Goal: Task Accomplishment & Management: Complete application form

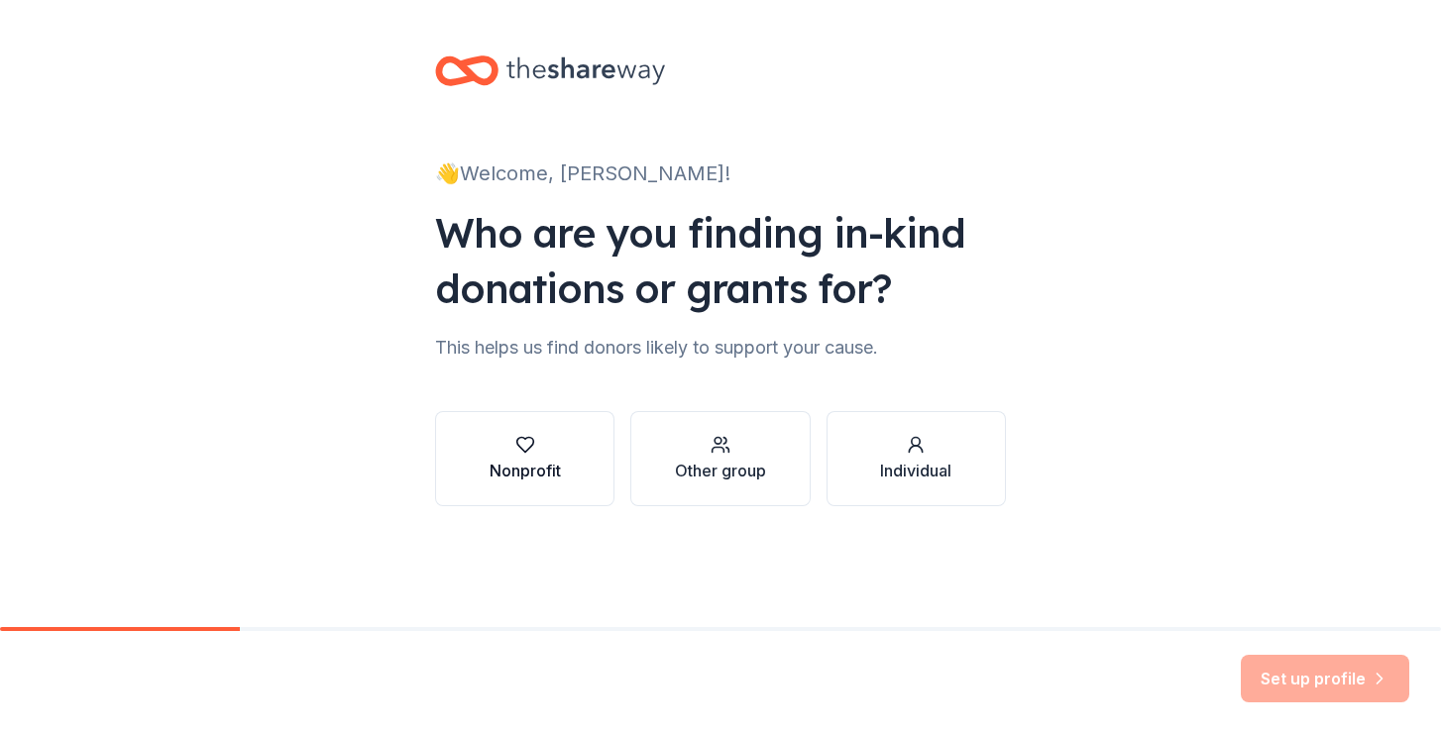
click at [525, 445] on icon "button" at bounding box center [525, 445] width 20 height 20
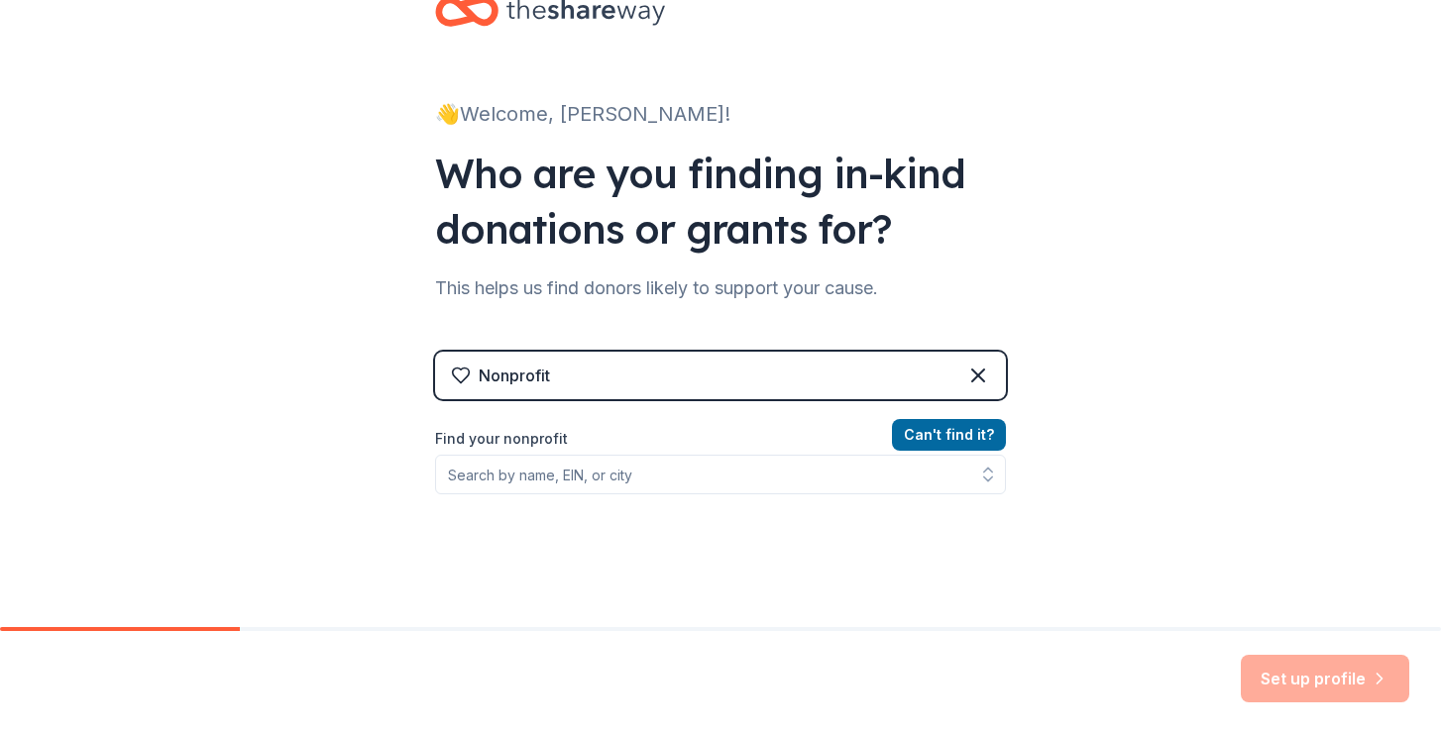
scroll to position [83, 0]
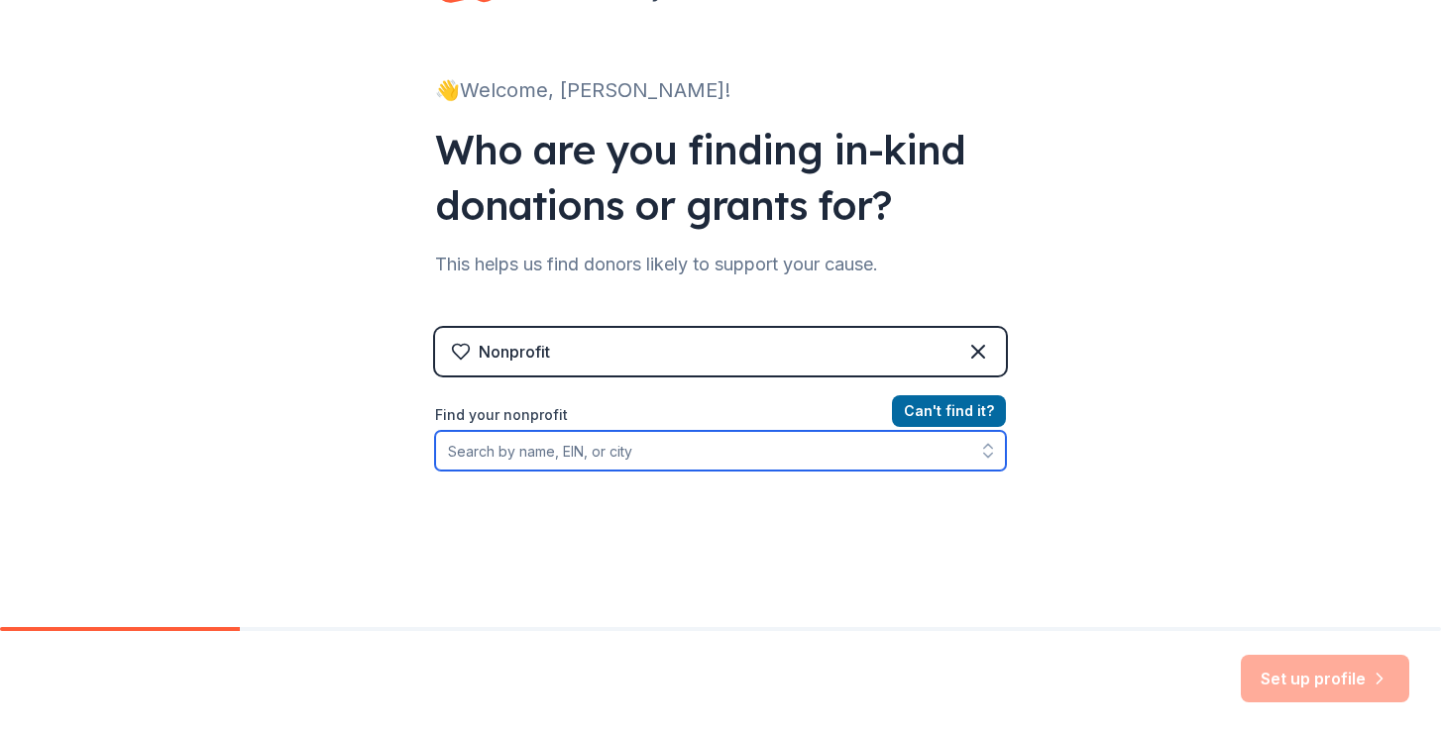
click at [629, 459] on input "Find your nonprofit" at bounding box center [720, 451] width 571 height 40
type input "Summer Camp Oppor"
click at [496, 457] on input "Summer Camp Oppor" at bounding box center [720, 451] width 571 height 40
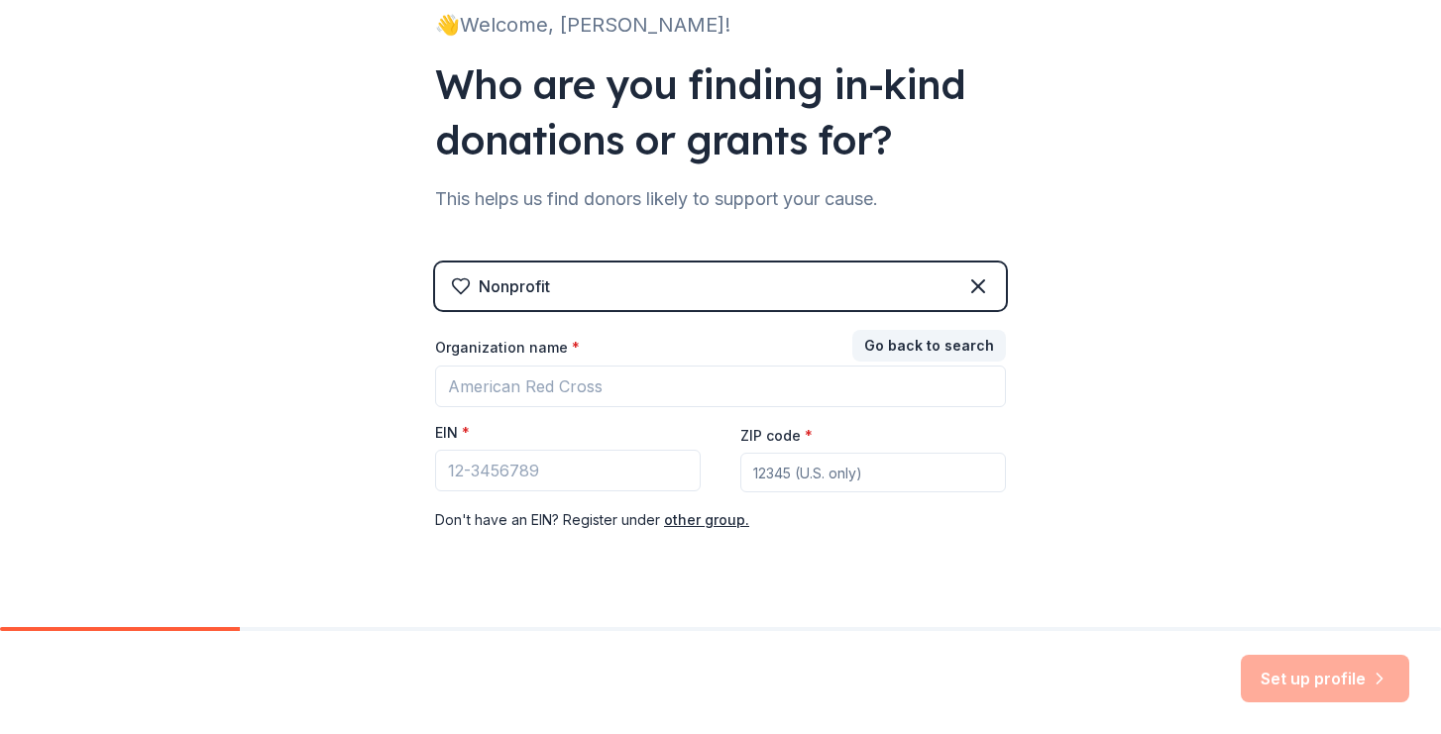
scroll to position [156, 0]
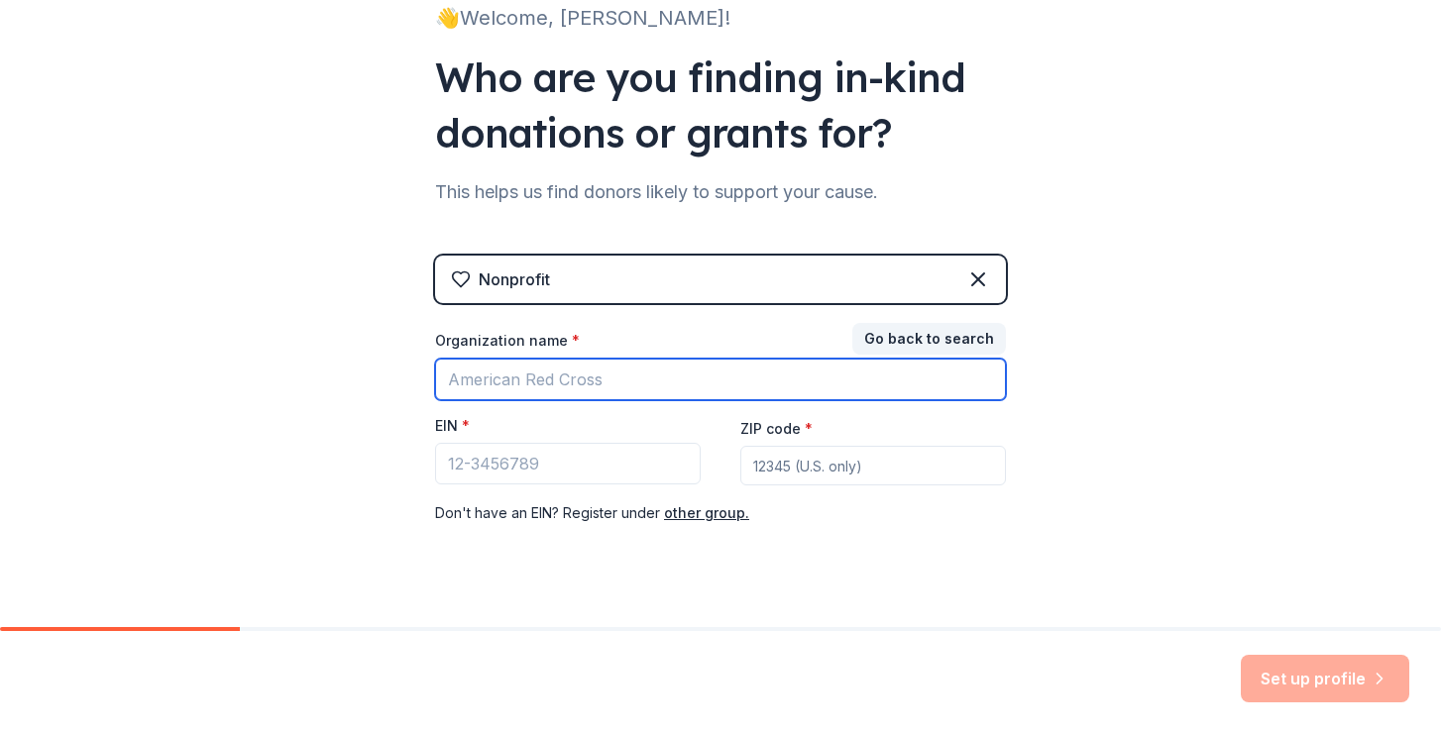
click at [453, 376] on input "Organization name *" at bounding box center [720, 380] width 571 height 42
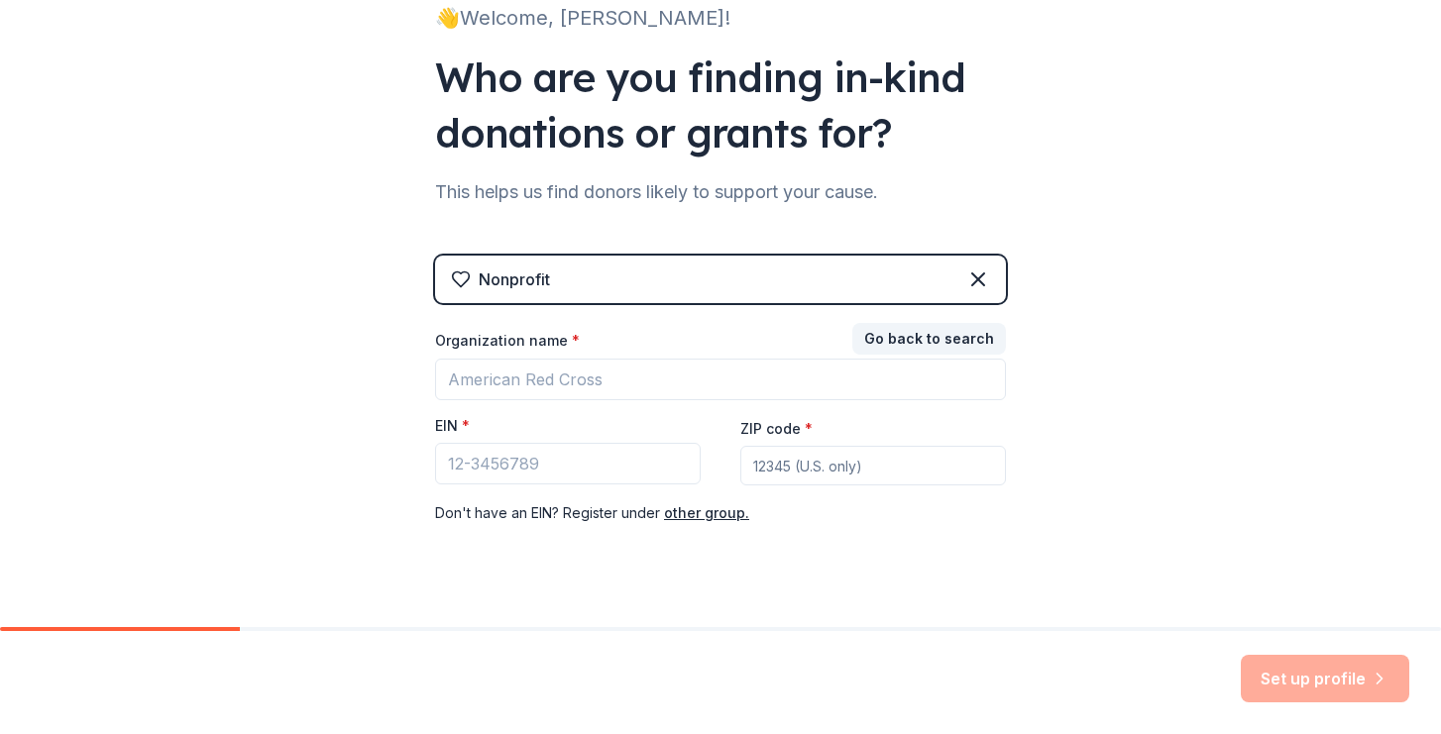
click at [376, 305] on div "👋 Welcome, [PERSON_NAME]! Who are you finding in-kind donations or grants for? …" at bounding box center [720, 251] width 1441 height 815
click at [446, 414] on div "Organization name * EIN * ZIP code * Don ' t have an EIN? Register under other …" at bounding box center [720, 428] width 571 height 194
copy label "EIN"
click at [923, 330] on button "Go back to search" at bounding box center [929, 339] width 154 height 32
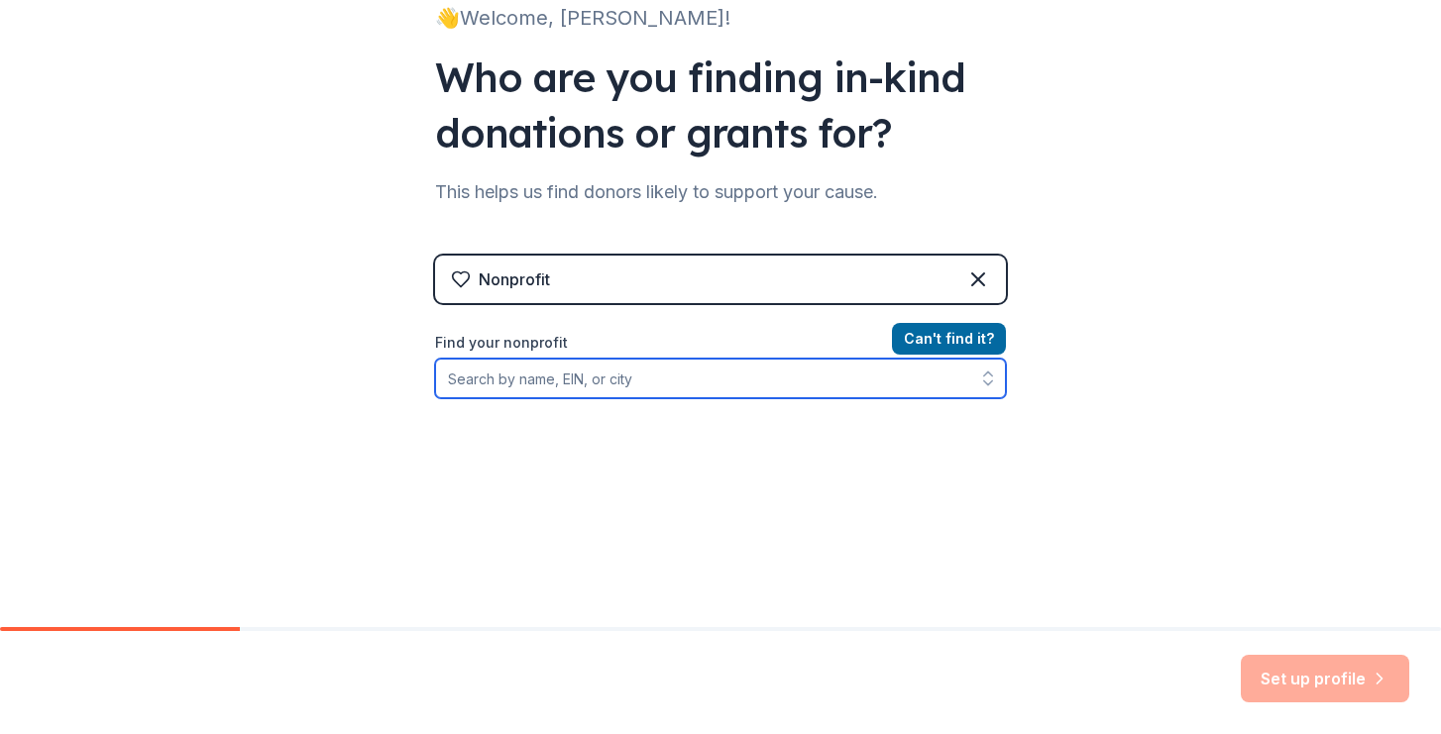
click at [621, 379] on input "Find your nonprofit" at bounding box center [720, 379] width 571 height 40
paste input "20-2772242"
type input "20-2772242"
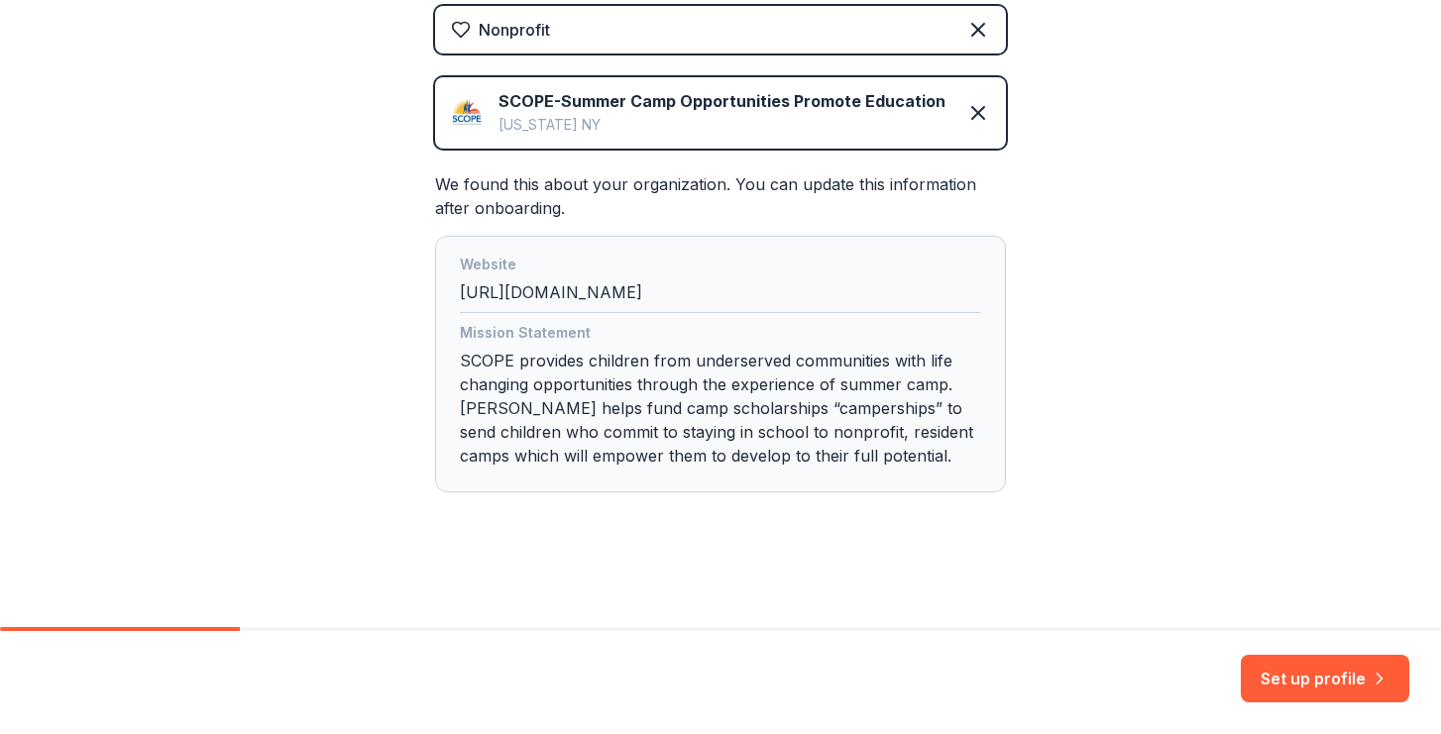
scroll to position [0, 0]
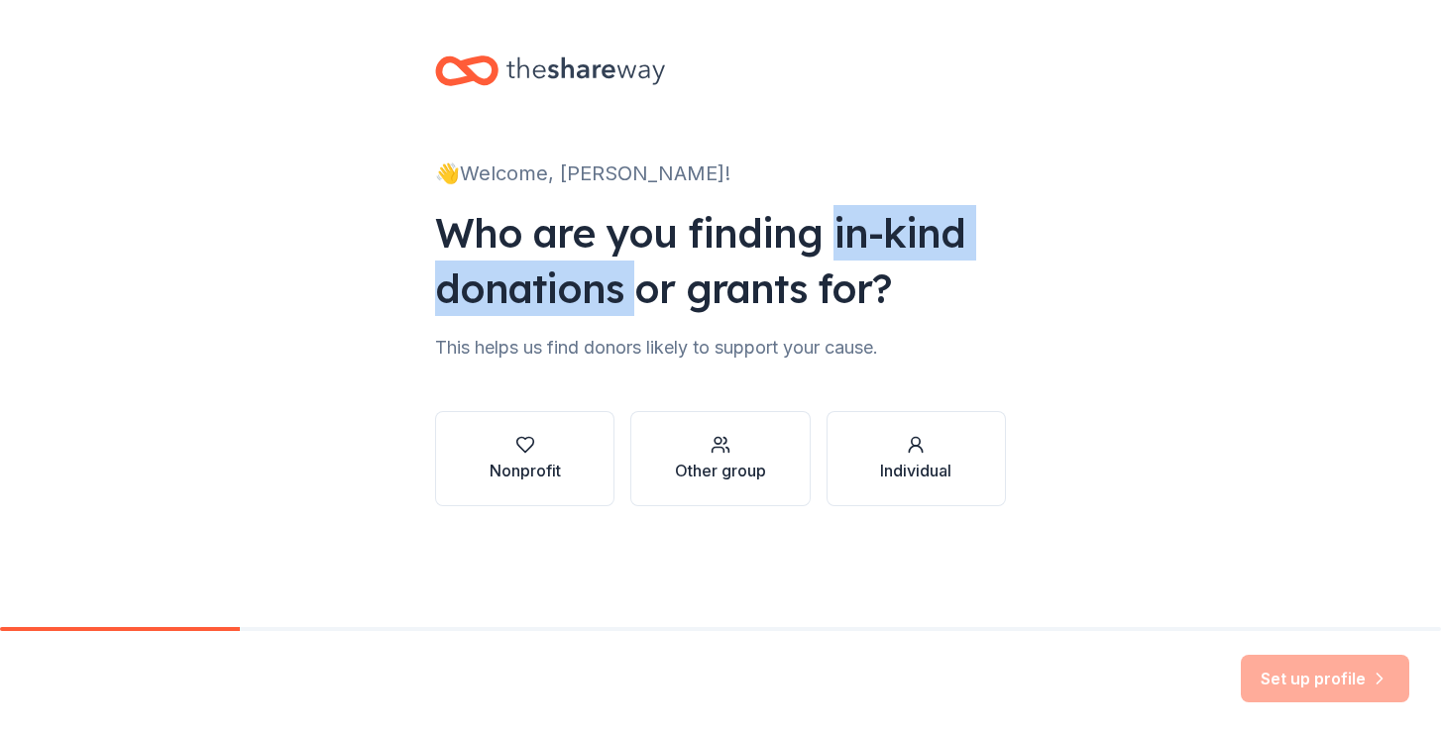
drag, startPoint x: 829, startPoint y: 232, endPoint x: 628, endPoint y: 296, distance: 211.2
click at [628, 296] on div "Who are you finding in-kind donations or grants for?" at bounding box center [720, 260] width 571 height 111
copy div "in-kind donations"
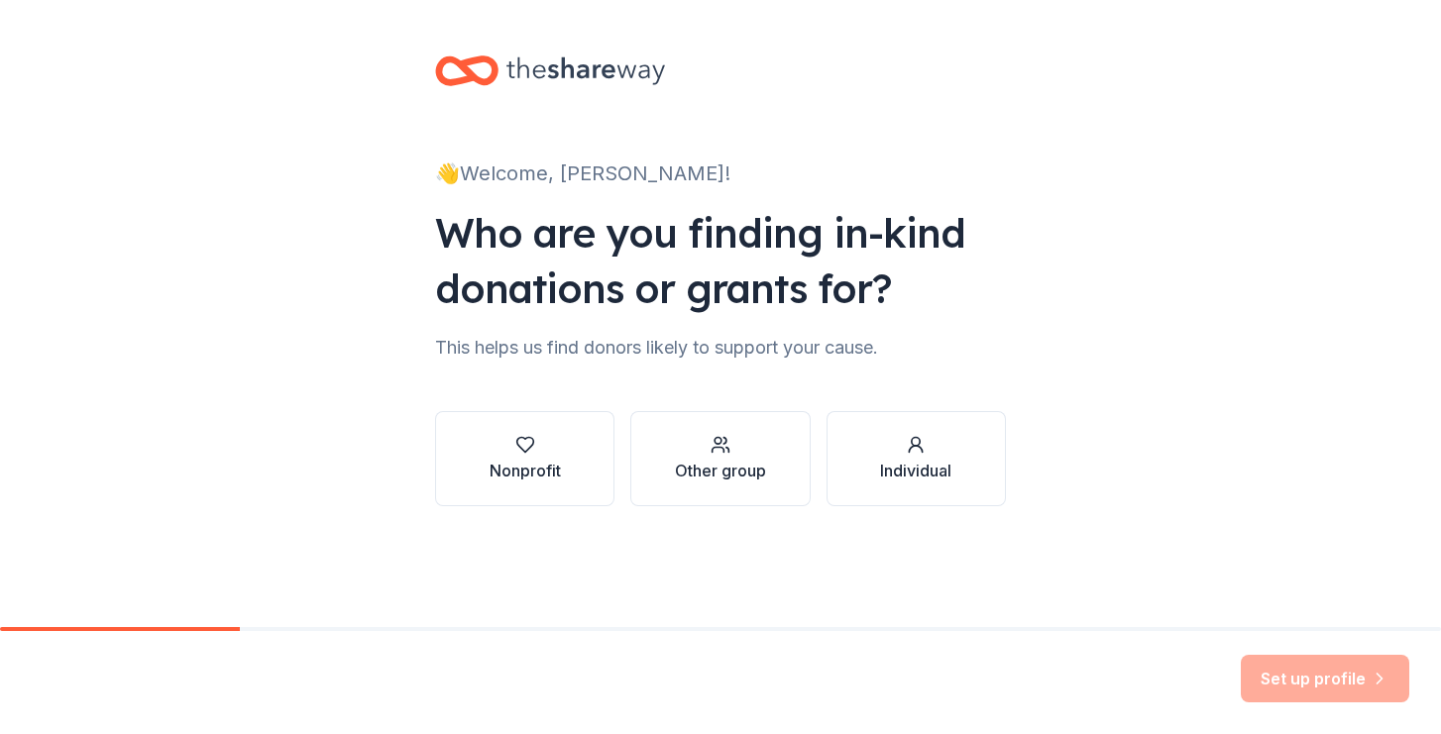
click at [670, 196] on div "👋 Welcome, [PERSON_NAME]! Who are you finding in-kind donations or grants for? …" at bounding box center [720, 300] width 634 height 601
